Goal: Task Accomplishment & Management: Complete application form

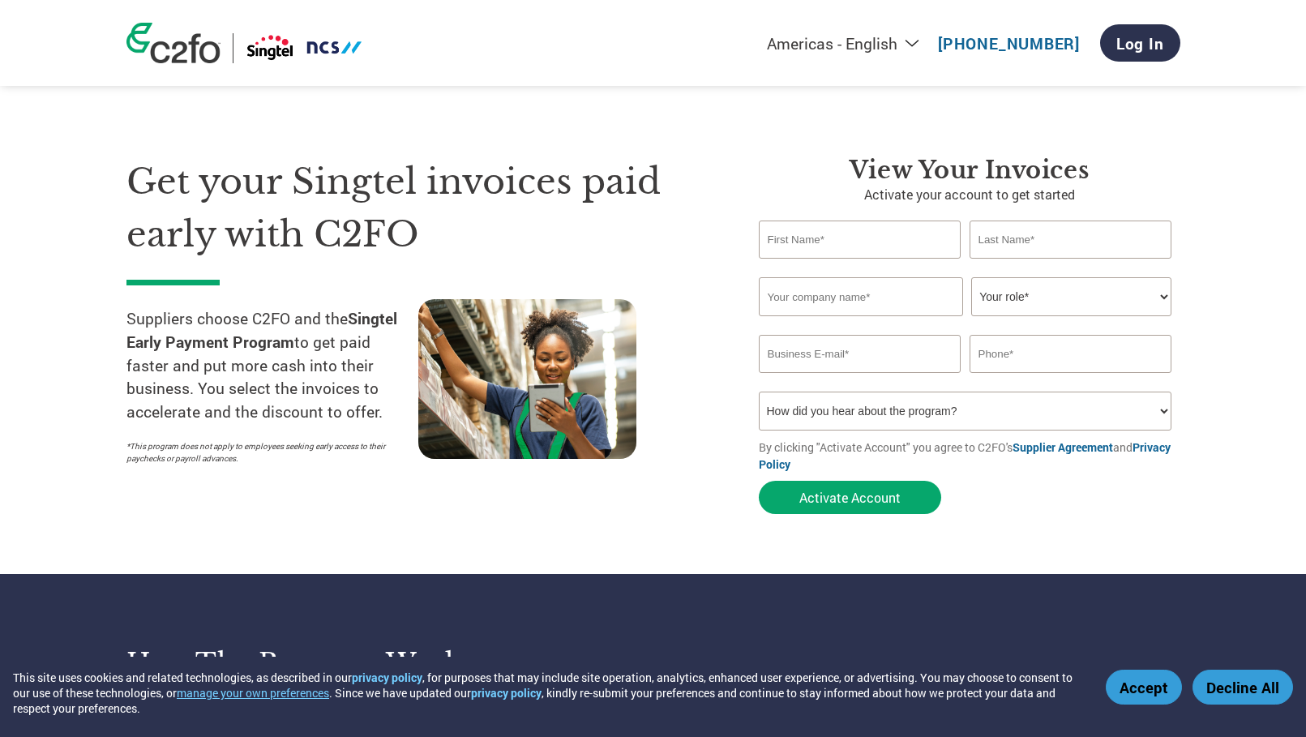
click at [891, 411] on select "How did you hear about the program? Received a letter Email Social Media Online…" at bounding box center [966, 411] width 414 height 39
select select "Email"
click at [759, 392] on select "How did you hear about the program? Received a letter Email Social Media Online…" at bounding box center [966, 411] width 414 height 39
click at [842, 354] on input "email" at bounding box center [860, 354] width 203 height 38
paste input "[EMAIL_ADDRESS][DOMAIN_NAME]"
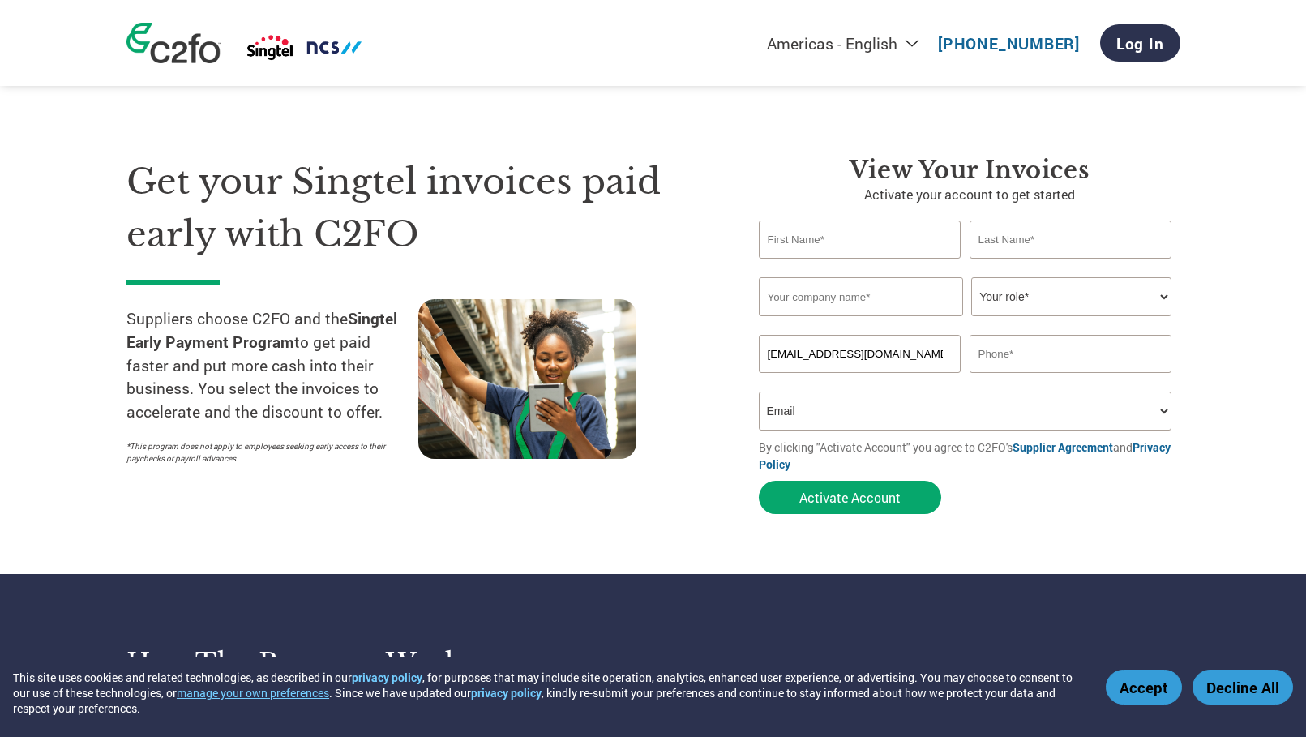
scroll to position [0, 96]
click at [765, 354] on input "[EMAIL_ADDRESS][DOMAIN_NAME]" at bounding box center [860, 354] width 203 height 38
click at [783, 360] on input "[EMAIL_ADDRESS][DOMAIN_NAME]" at bounding box center [860, 354] width 203 height 38
paste input "PS_Agency_Finance"
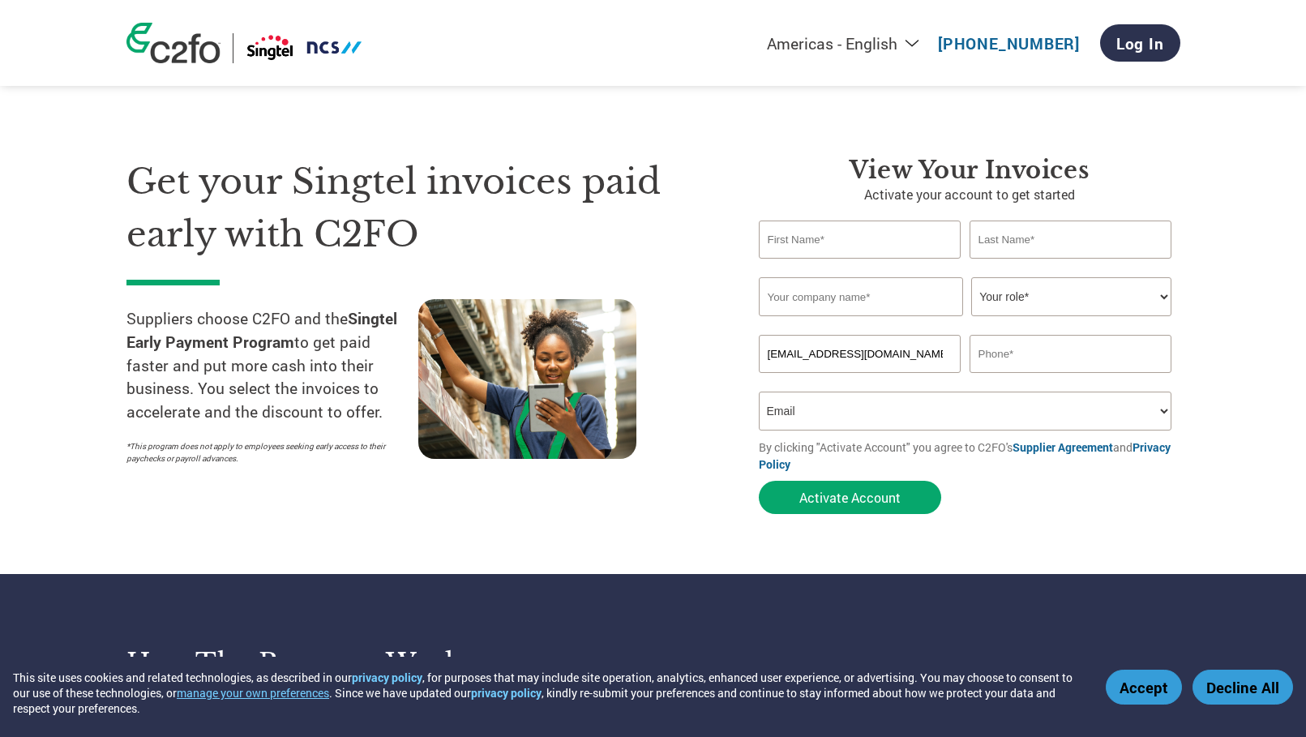
drag, startPoint x: 860, startPoint y: 362, endPoint x: 496, endPoint y: 339, distance: 364.0
click at [496, 339] on div "Get your Singtel invoices paid early with C2FO Suppliers choose C2FO and the Si…" at bounding box center [653, 306] width 1054 height 431
type input "[EMAIL_ADDRESS][DOMAIN_NAME]"
click at [1078, 345] on input "text" at bounding box center [1071, 354] width 203 height 38
click at [1066, 302] on select "Your role* CFO Controller Credit Manager Finance Director Treasurer CEO Preside…" at bounding box center [1071, 296] width 200 height 39
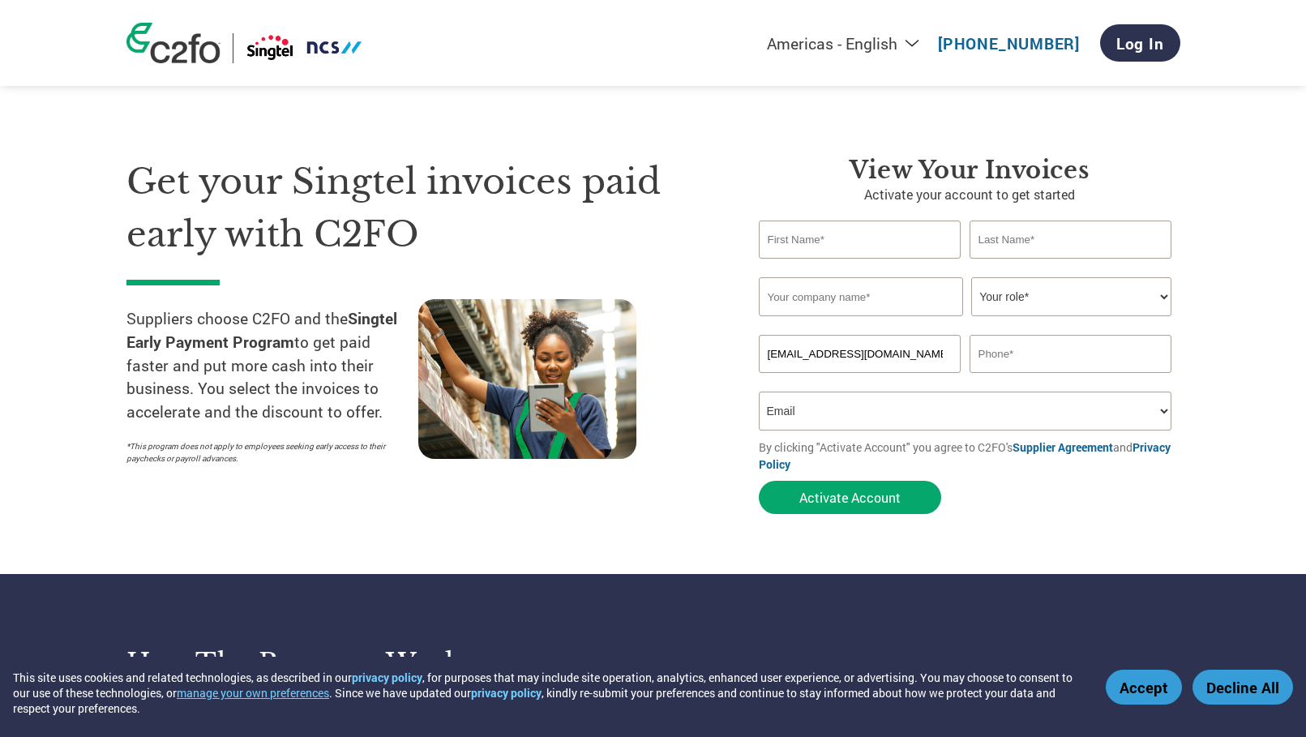
select select "OTHER"
click at [971, 277] on select "Your role* CFO Controller Credit Manager Finance Director Treasurer CEO Preside…" at bounding box center [1071, 296] width 200 height 39
click at [853, 311] on input "text" at bounding box center [861, 296] width 204 height 39
type input "Publicis [GEOGRAPHIC_DATA]"
click at [844, 247] on input "text" at bounding box center [860, 240] width 203 height 38
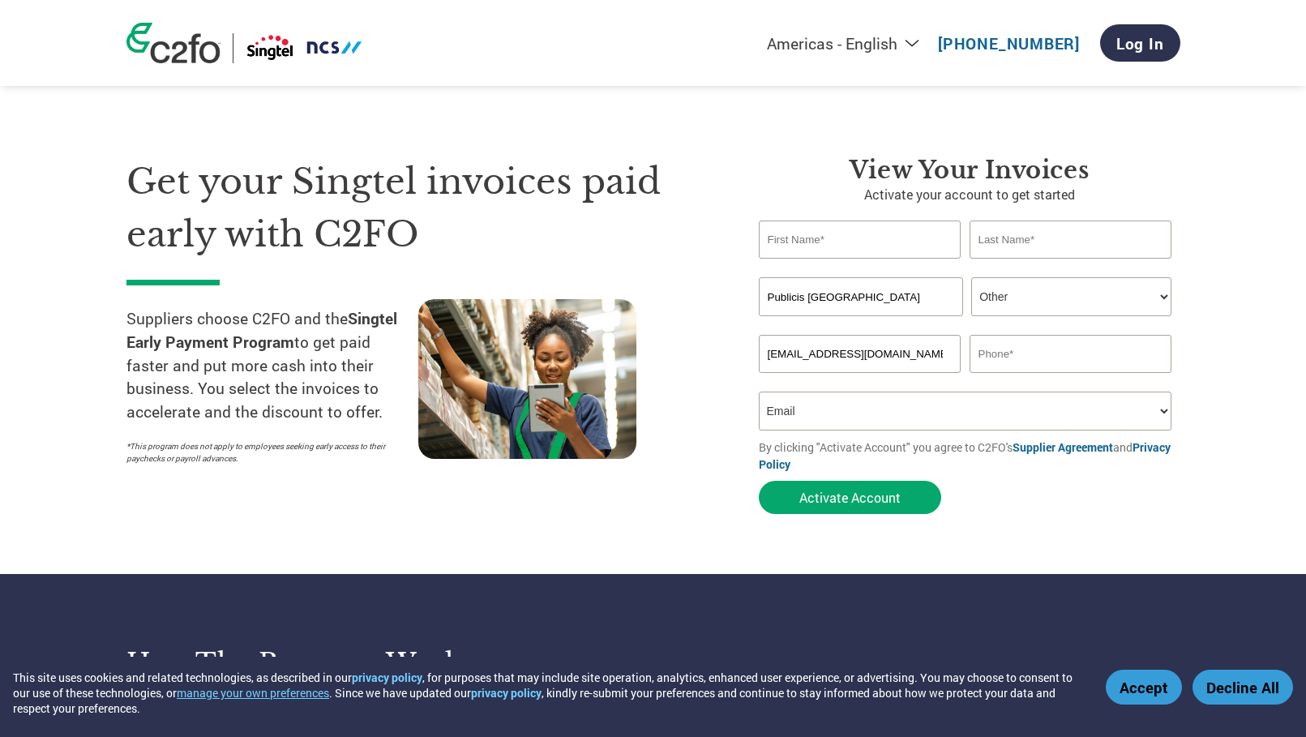
click at [1061, 240] on input "text" at bounding box center [1071, 240] width 203 height 38
click at [937, 230] on input "text" at bounding box center [860, 240] width 203 height 38
click at [1238, 396] on section "Get your Singtel invoices paid early with C2FO Suppliers choose C2FO and the Si…" at bounding box center [653, 319] width 1306 height 509
click at [869, 351] on input "[EMAIL_ADDRESS][DOMAIN_NAME]" at bounding box center [860, 354] width 203 height 38
click at [1133, 404] on select "How did you hear about the program? Received a letter Email Social Media Online…" at bounding box center [966, 411] width 414 height 39
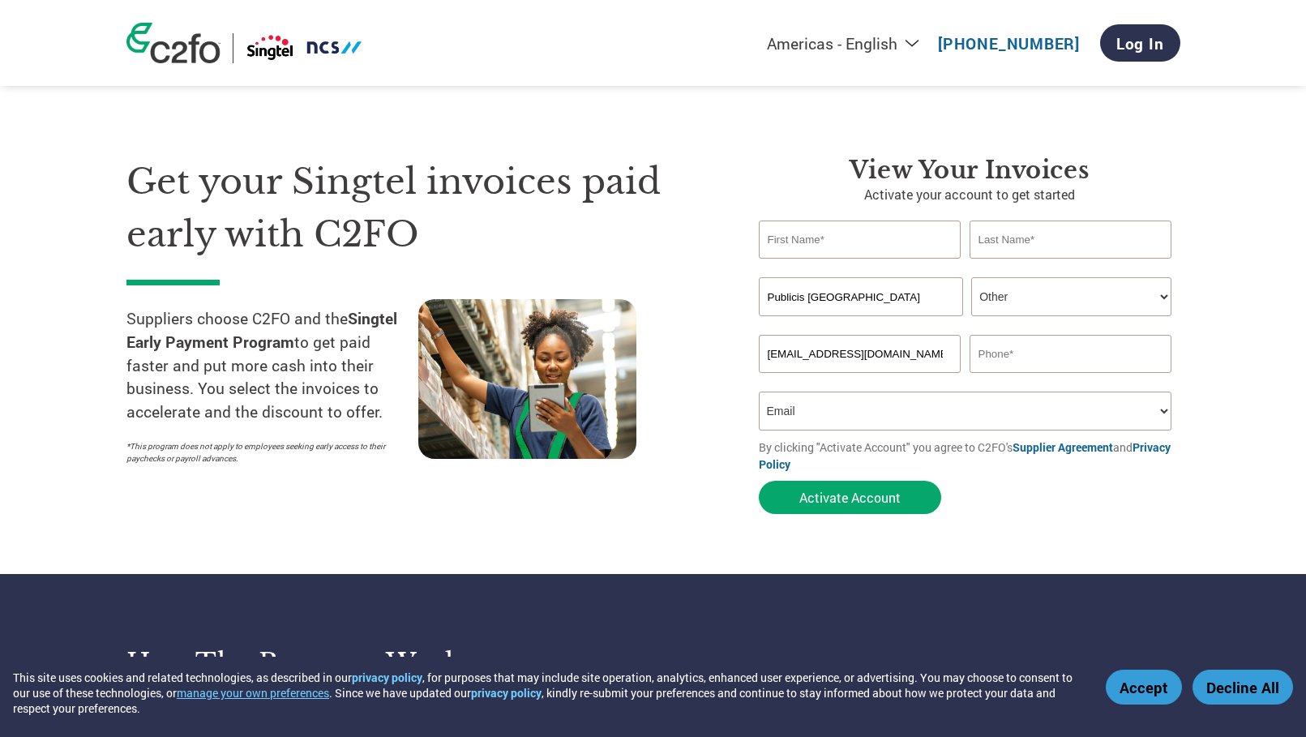
click at [904, 358] on input "[EMAIL_ADDRESS][DOMAIN_NAME]" at bounding box center [860, 354] width 203 height 38
paste input "[EMAIL_ADDRESS][DOMAIN_NAME]"
type input "[EMAIL_ADDRESS][DOMAIN_NAME]"
click at [1114, 400] on select "How did you hear about the program? Received a letter Email Social Media Online…" at bounding box center [966, 411] width 414 height 39
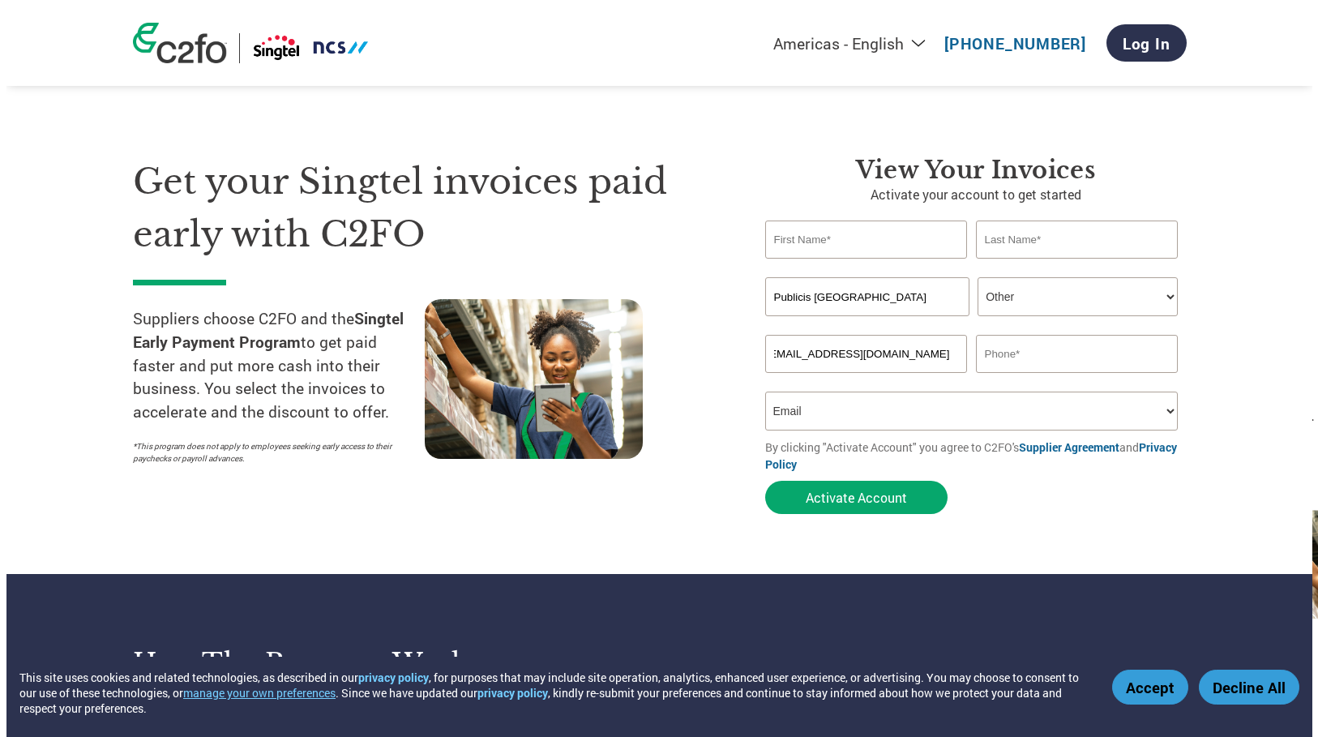
scroll to position [0, 0]
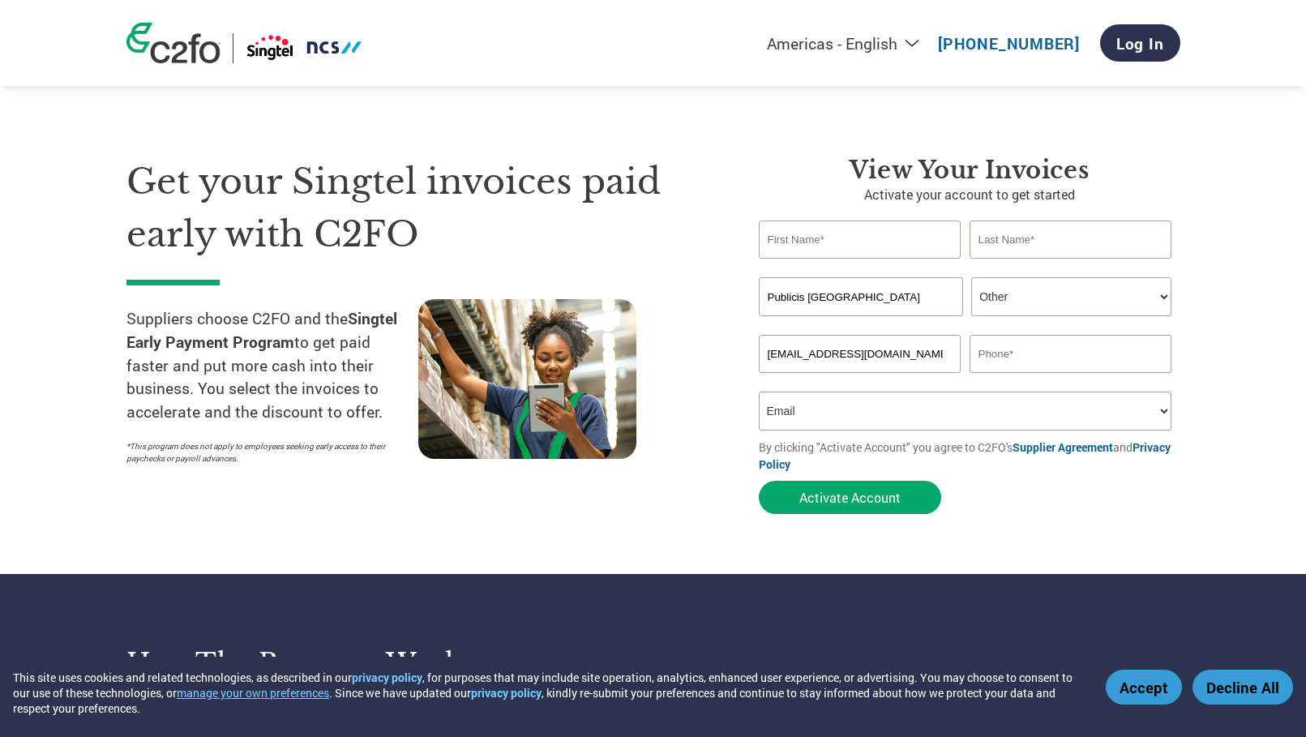
click at [759, 392] on select "How did you hear about the program? Received a letter Email Social Media Online…" at bounding box center [966, 411] width 414 height 39
click at [1096, 348] on input "text" at bounding box center [1071, 354] width 203 height 38
type input "96448771"
type input "*seng min"
type input "*TAI*"
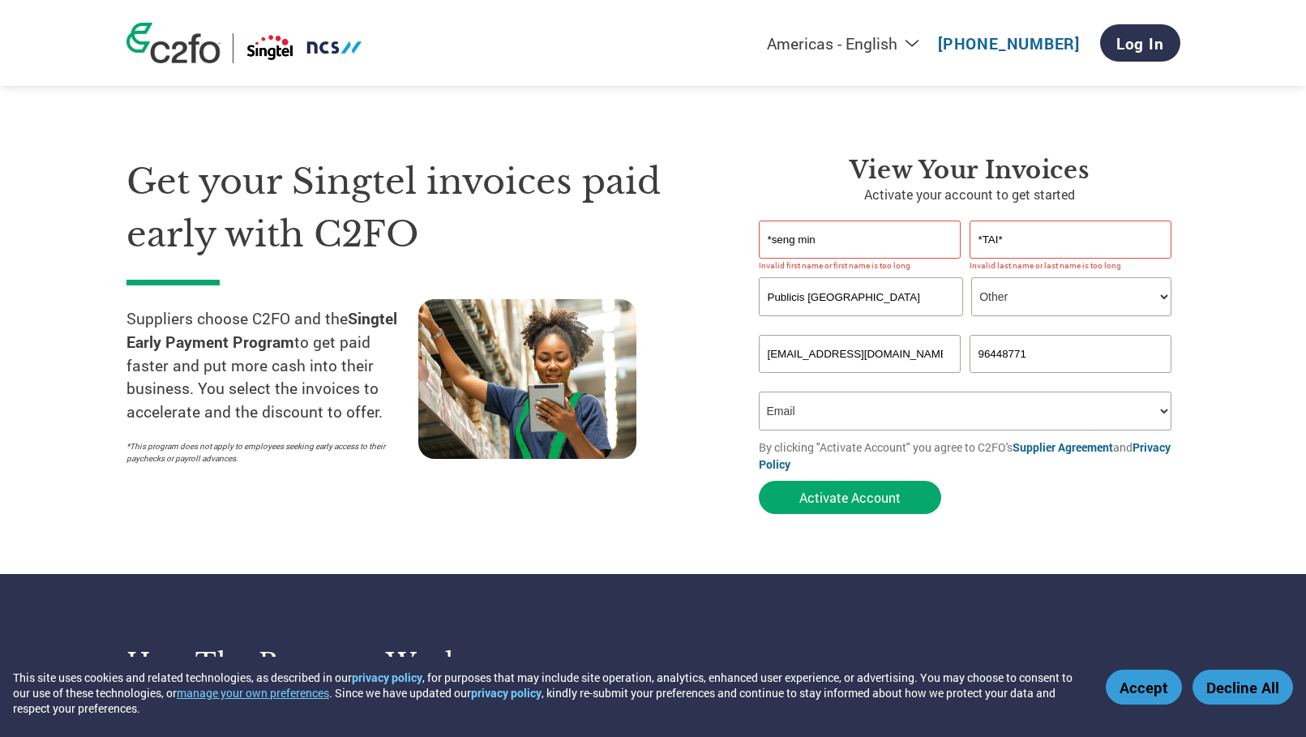
click at [931, 242] on div "*seng min *TAI*" at bounding box center [970, 240] width 422 height 38
drag, startPoint x: 814, startPoint y: 220, endPoint x: 664, endPoint y: 221, distance: 150.0
click at [361, 195] on div "Get your Singtel invoices paid early with C2FO Suppliers choose C2FO and the Si…" at bounding box center [653, 306] width 1054 height 431
type input "[PERSON_NAME]"
type input "Tai"
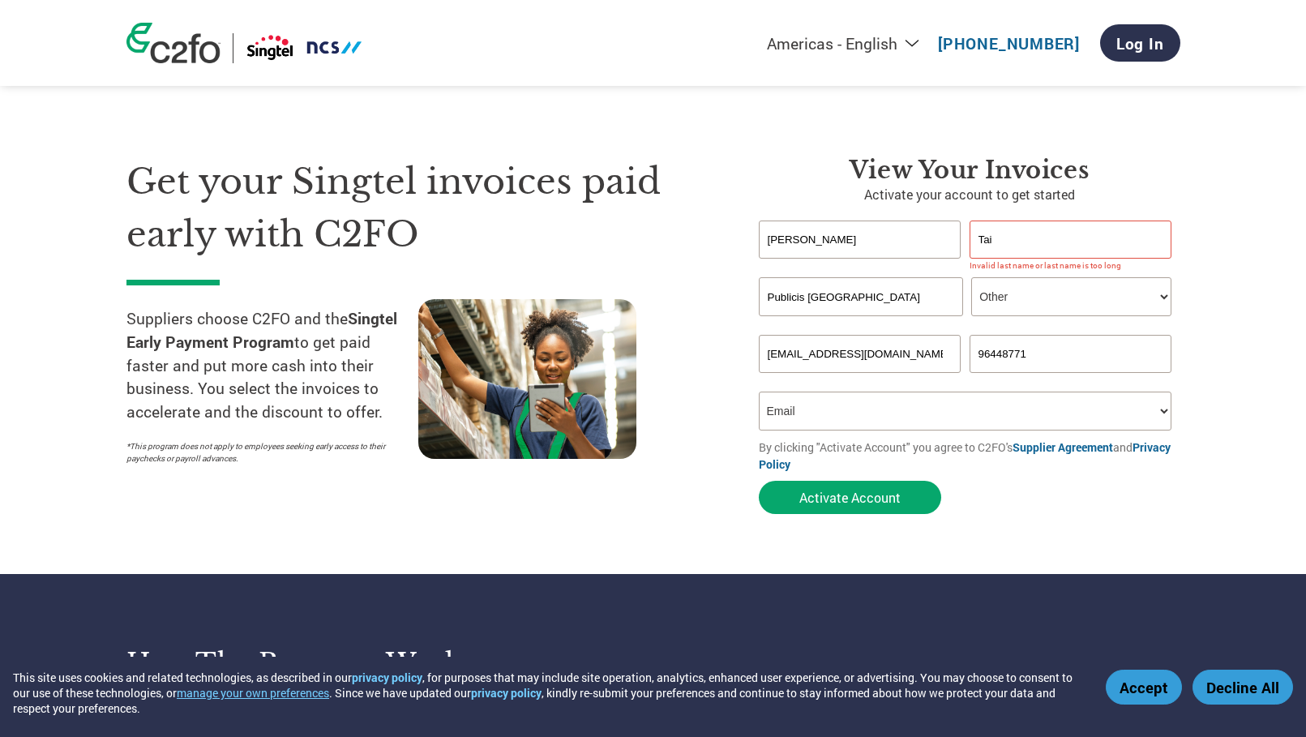
drag, startPoint x: 1027, startPoint y: 529, endPoint x: 923, endPoint y: 520, distance: 105.0
click at [1027, 529] on section "Get your Singtel invoices paid early with C2FO Suppliers choose C2FO and the Si…" at bounding box center [653, 319] width 1306 height 509
click at [833, 499] on button "Activate Account" at bounding box center [850, 497] width 182 height 33
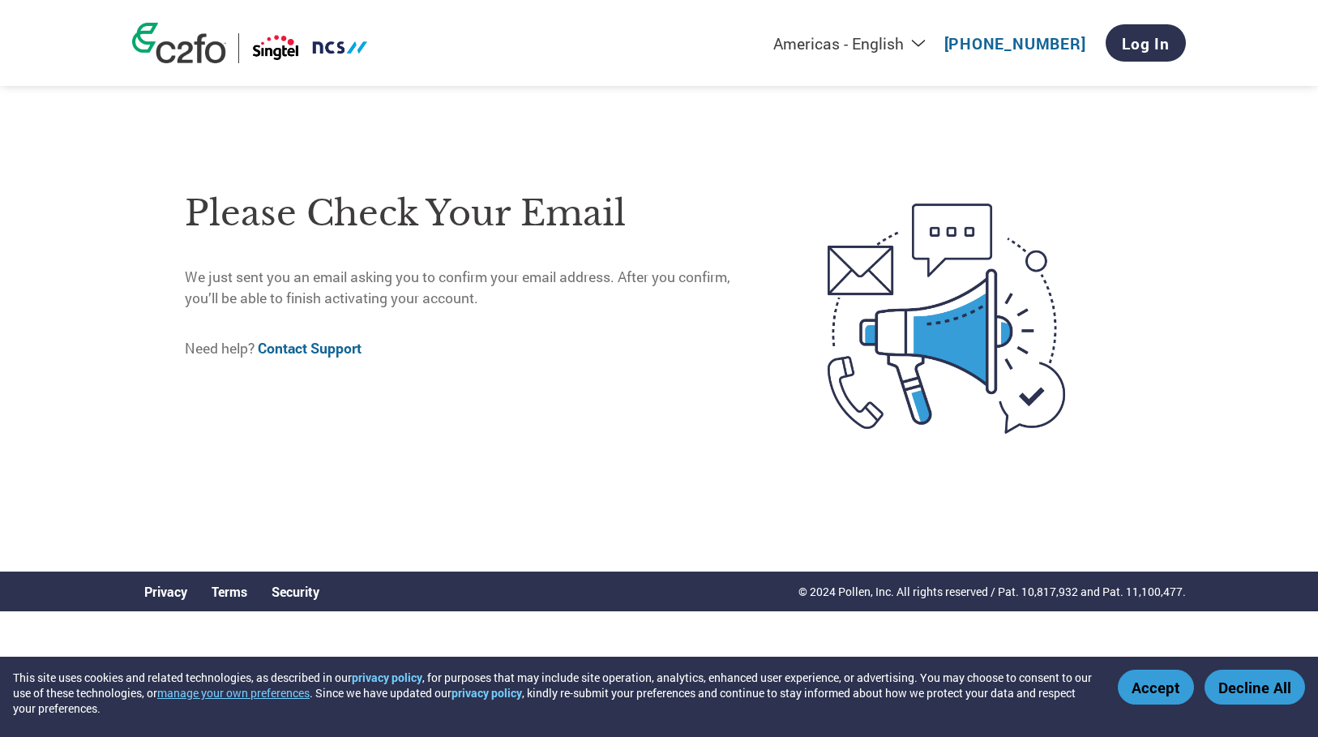
drag, startPoint x: 192, startPoint y: 279, endPoint x: 562, endPoint y: 290, distance: 369.9
click at [562, 290] on p "We just sent you an email asking you to confirm your email address. After you c…" at bounding box center [472, 288] width 575 height 43
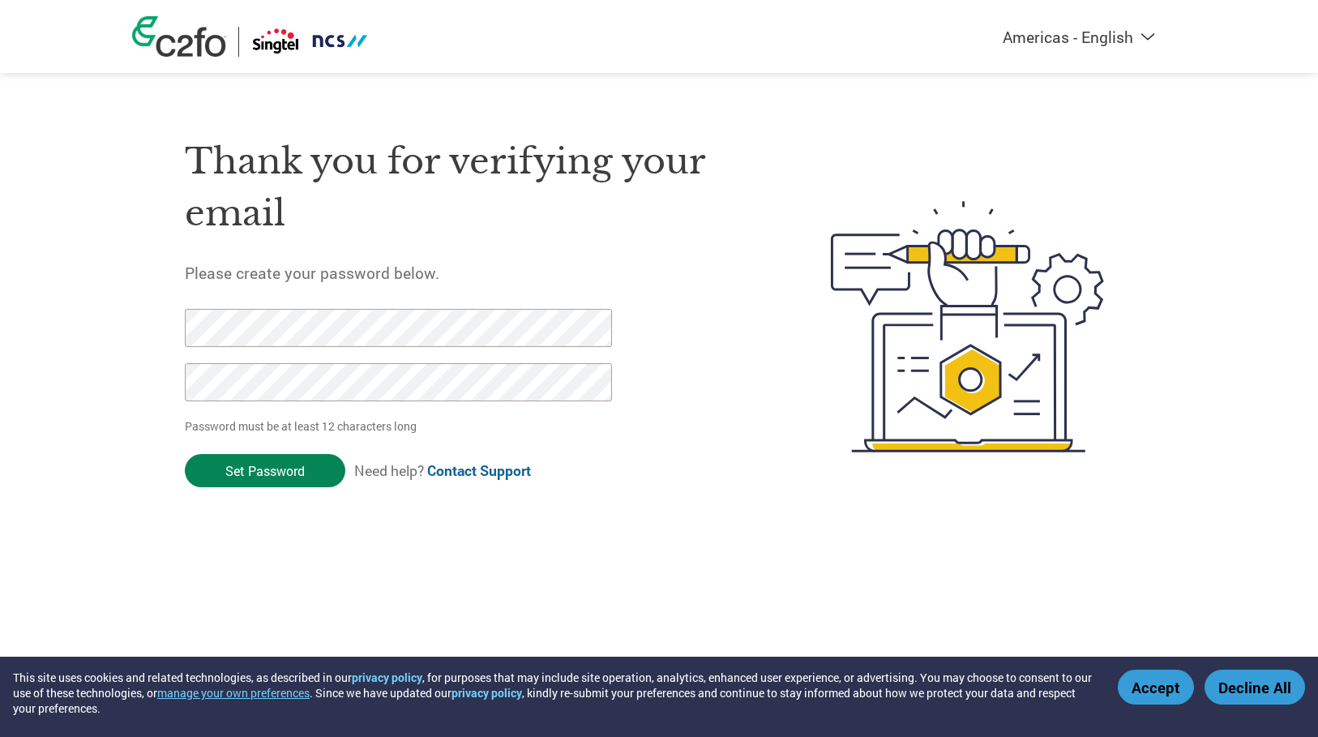
click at [277, 467] on input "Set Password" at bounding box center [265, 470] width 161 height 33
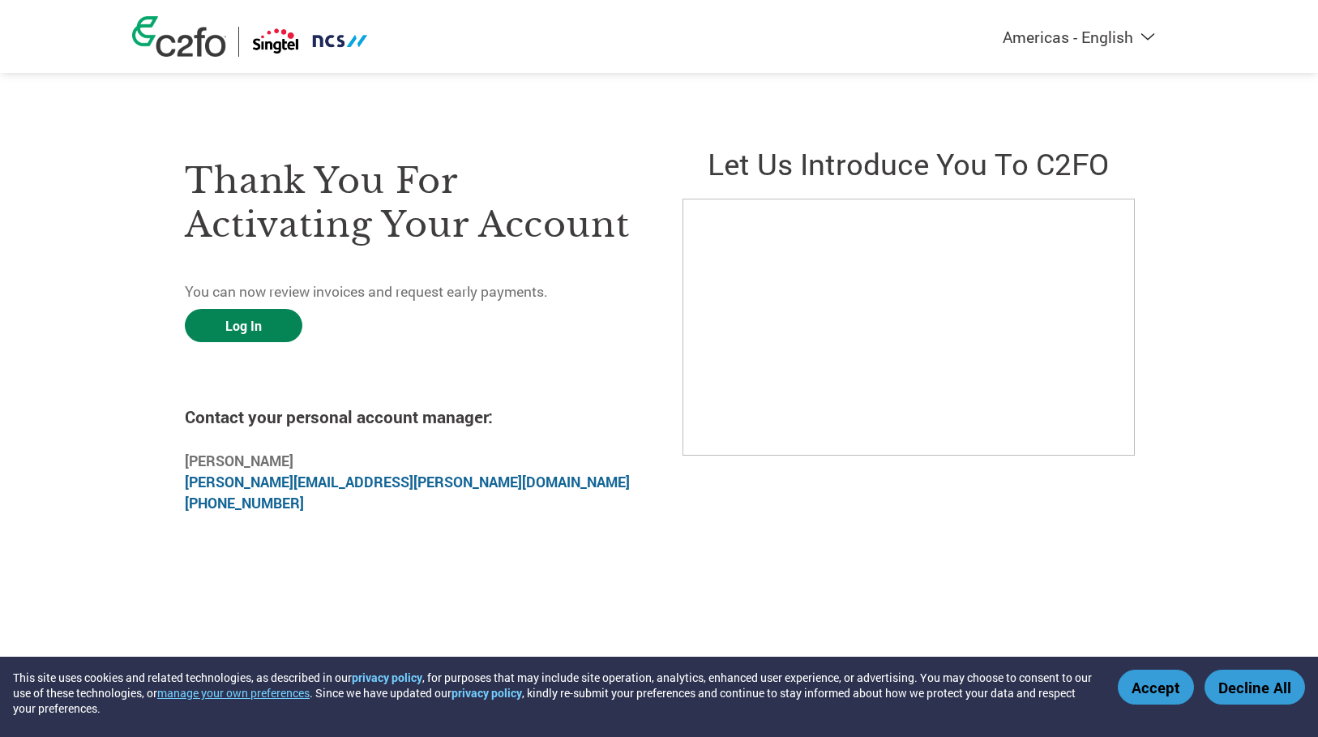
click at [226, 317] on link "Log In" at bounding box center [244, 325] width 118 height 33
